Goal: Communication & Community: Participate in discussion

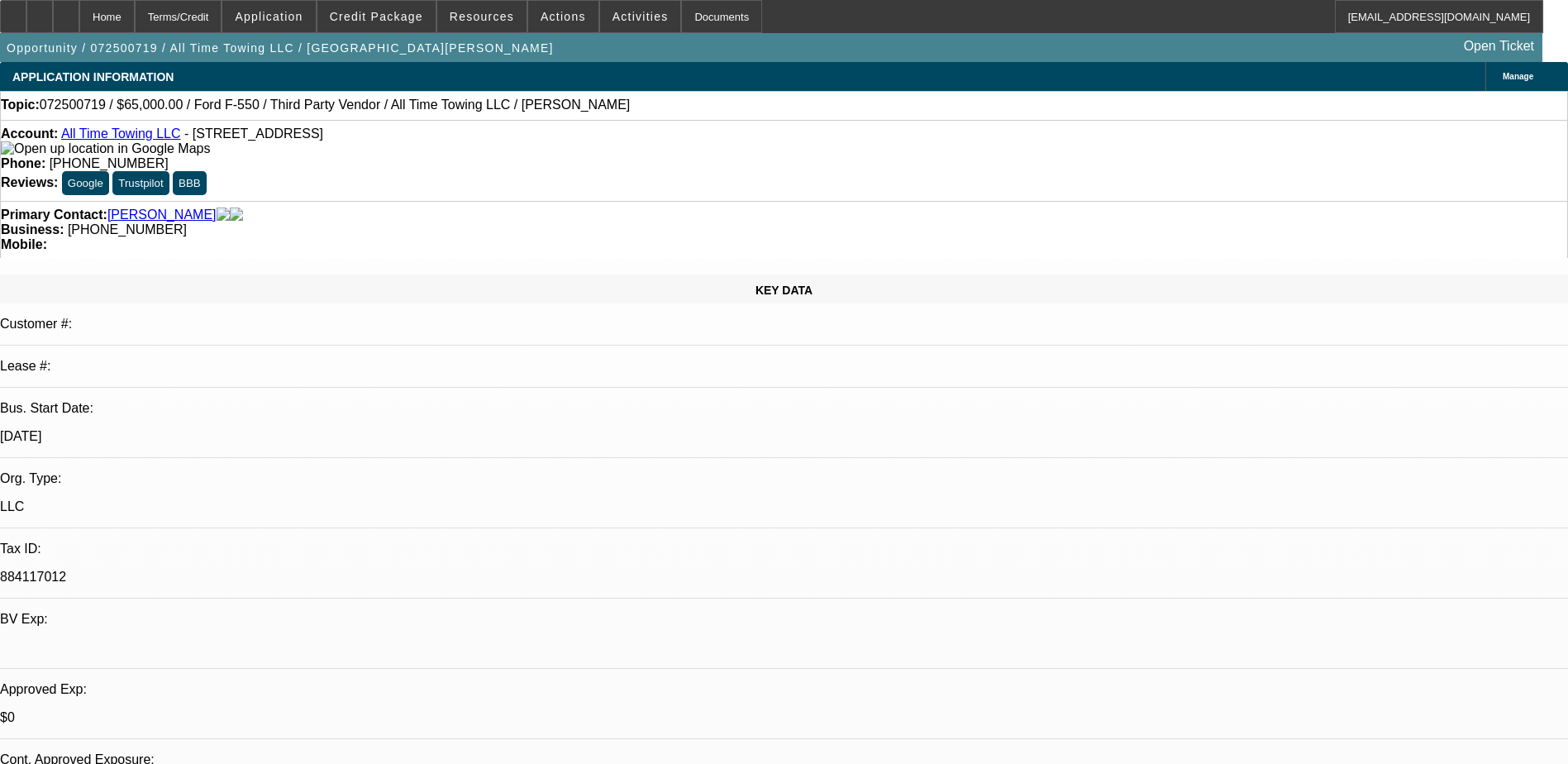
select select "0"
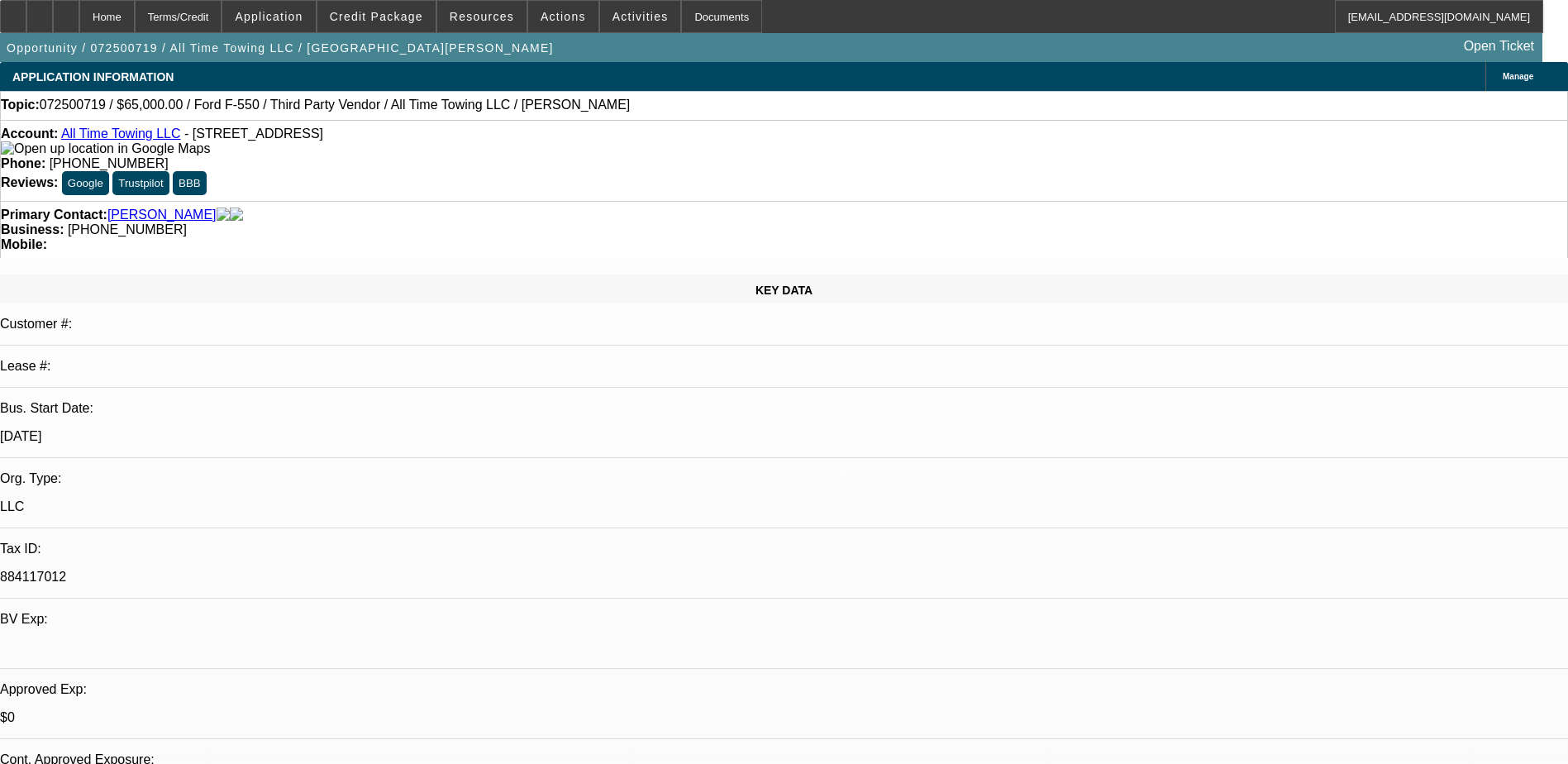
select select "0"
select select "1"
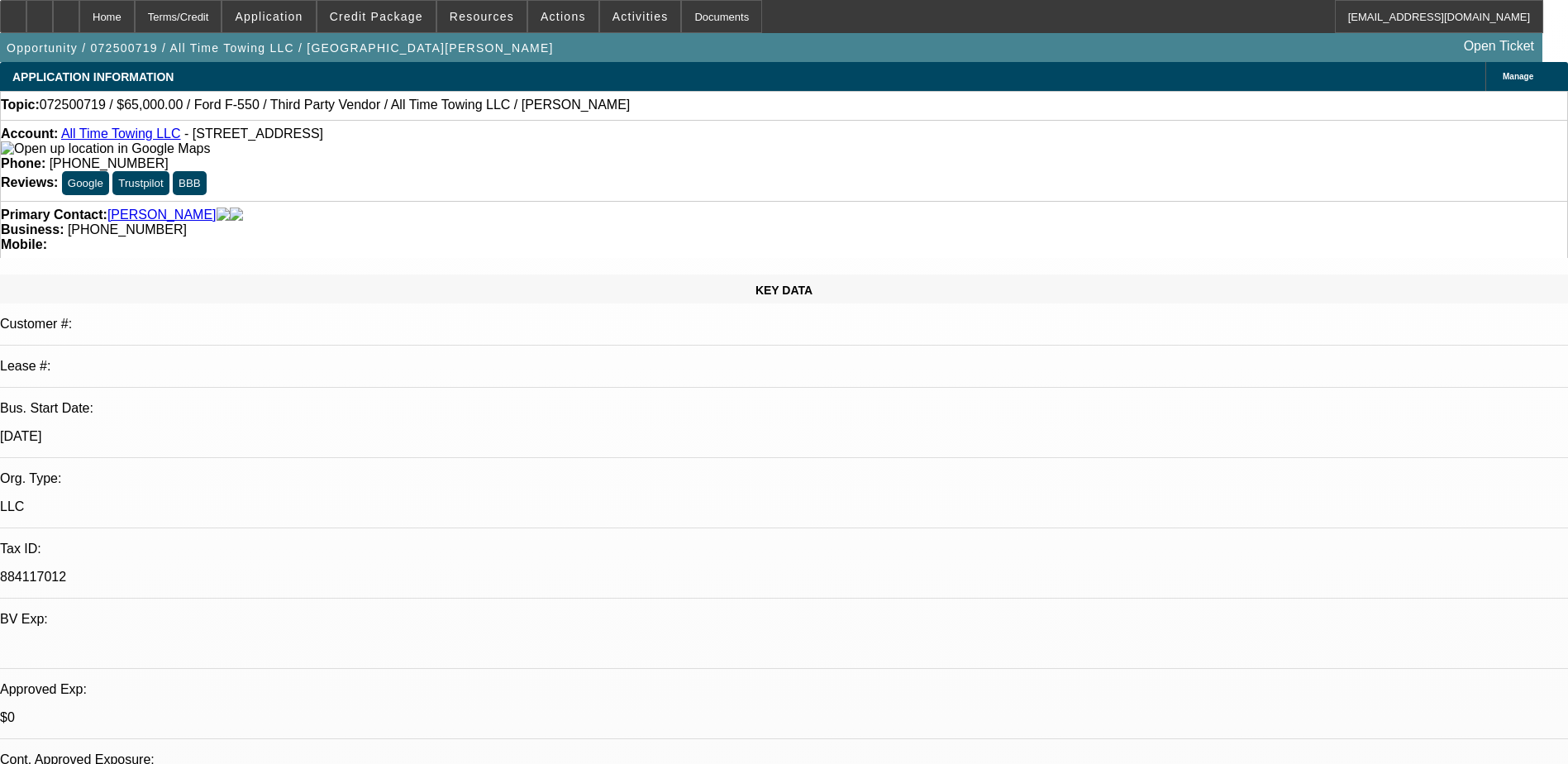
select select "3"
select select "6"
select select "1"
select select "3"
select select "6"
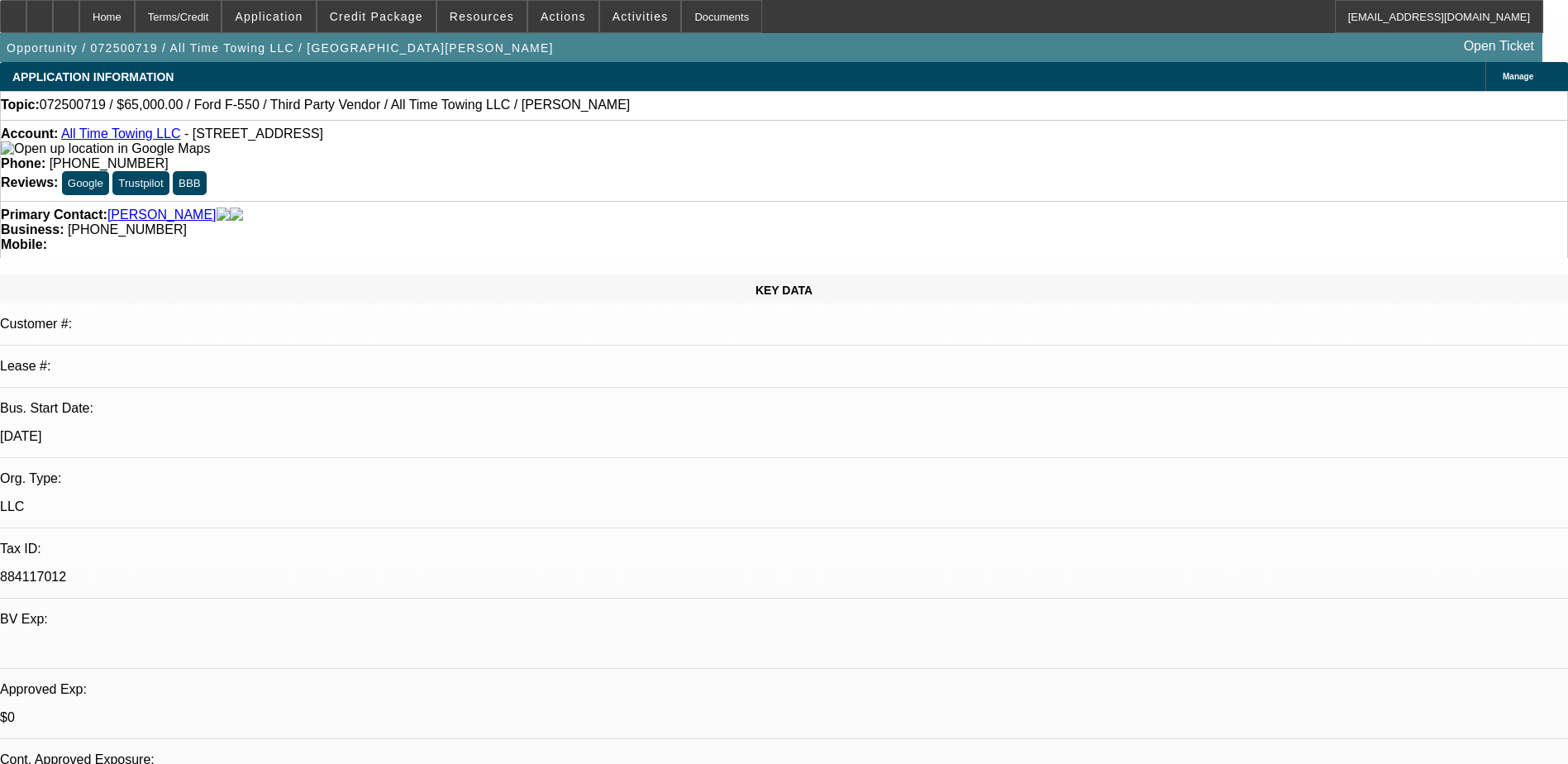
select select "1"
select select "3"
select select "6"
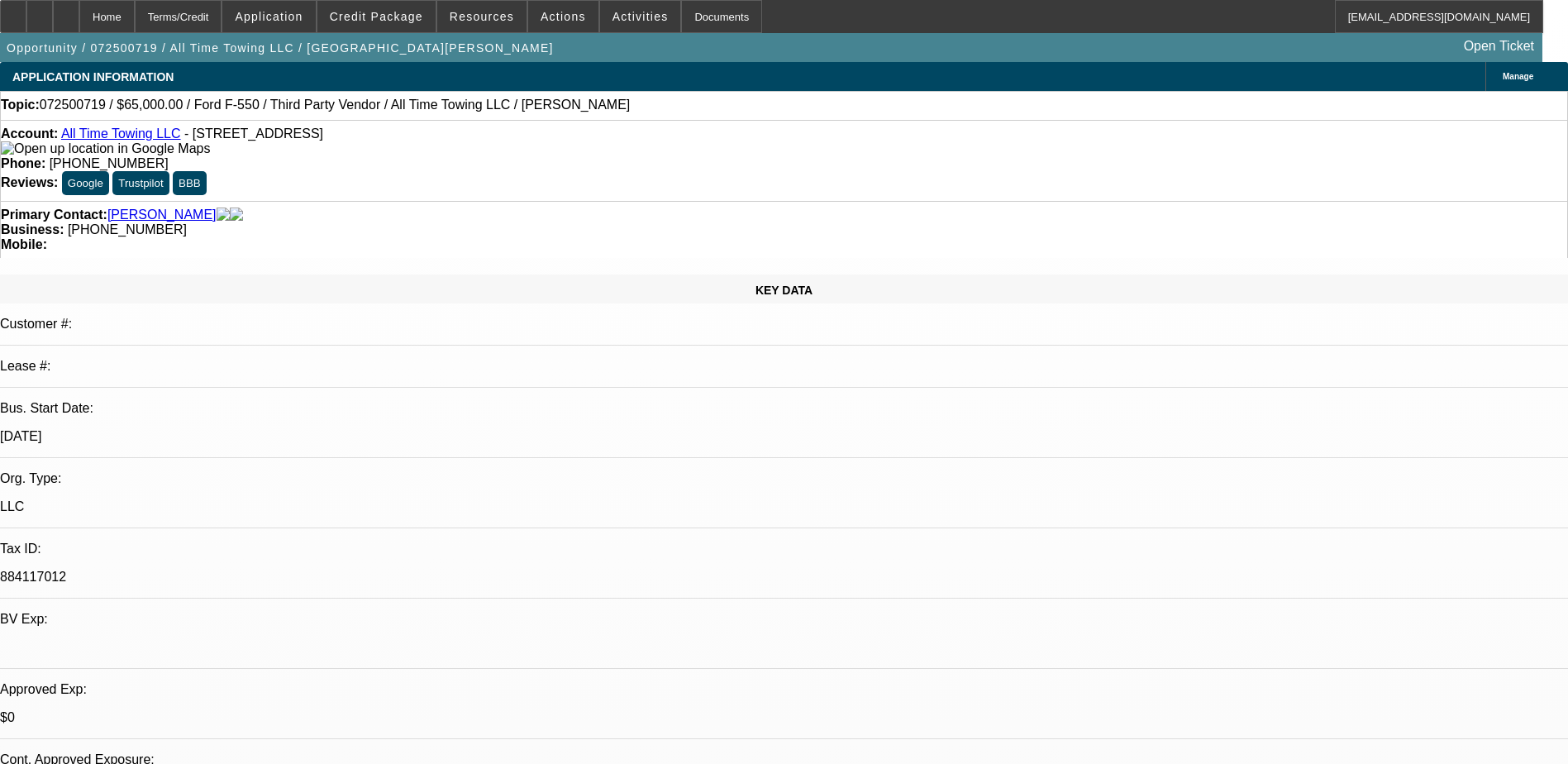
scroll to position [980, 0]
